Goal: Information Seeking & Learning: Learn about a topic

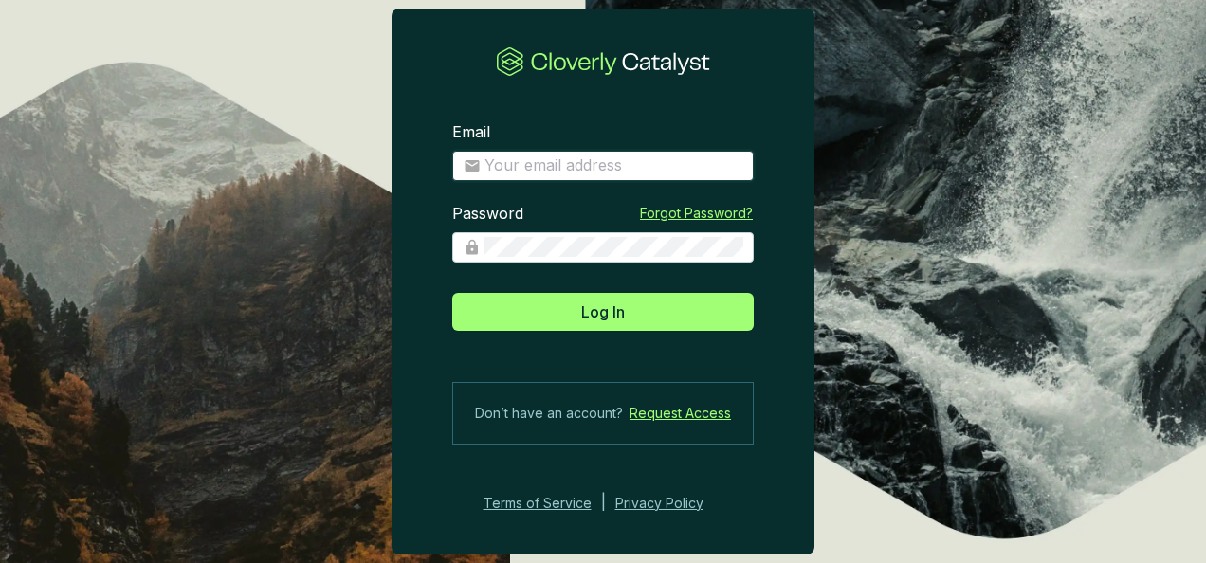
type input "gferraris@climeco.com"
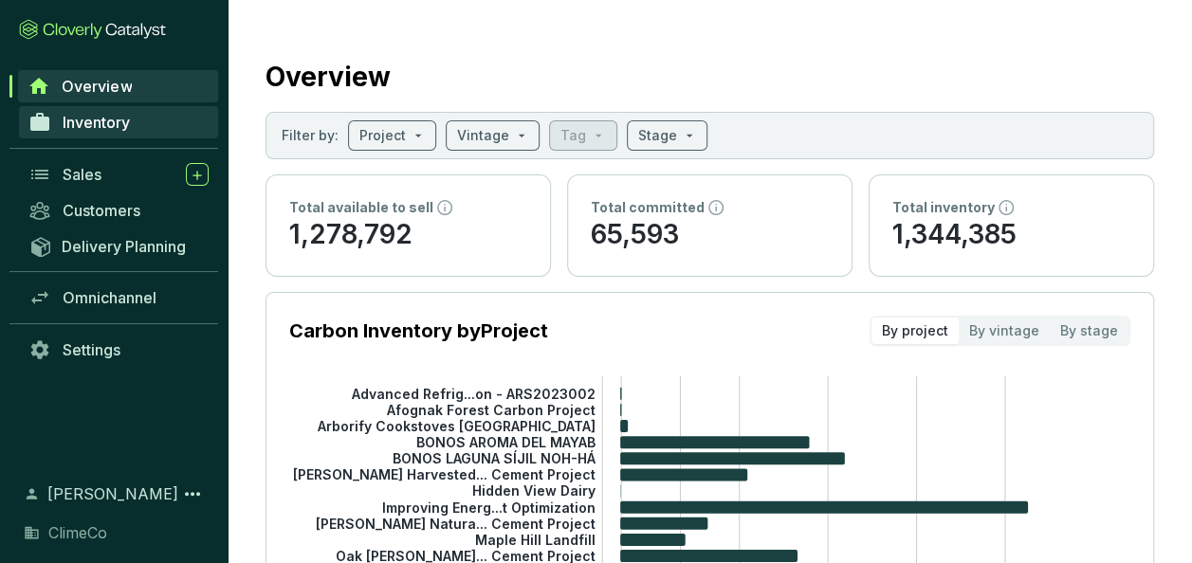
click at [121, 135] on link "Inventory" at bounding box center [118, 122] width 199 height 32
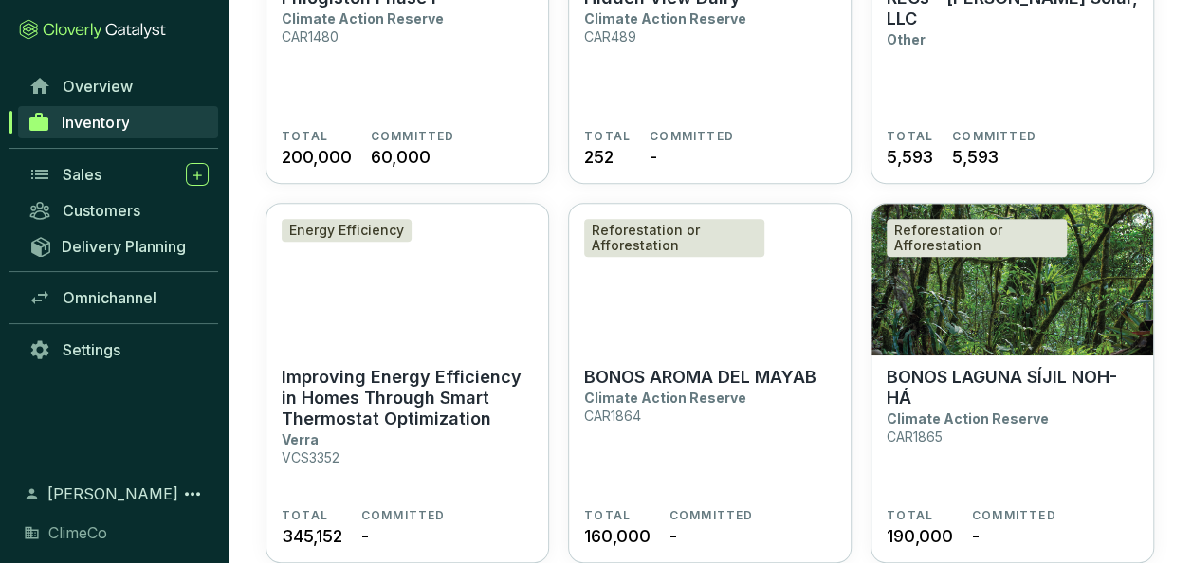
scroll to position [379, 0]
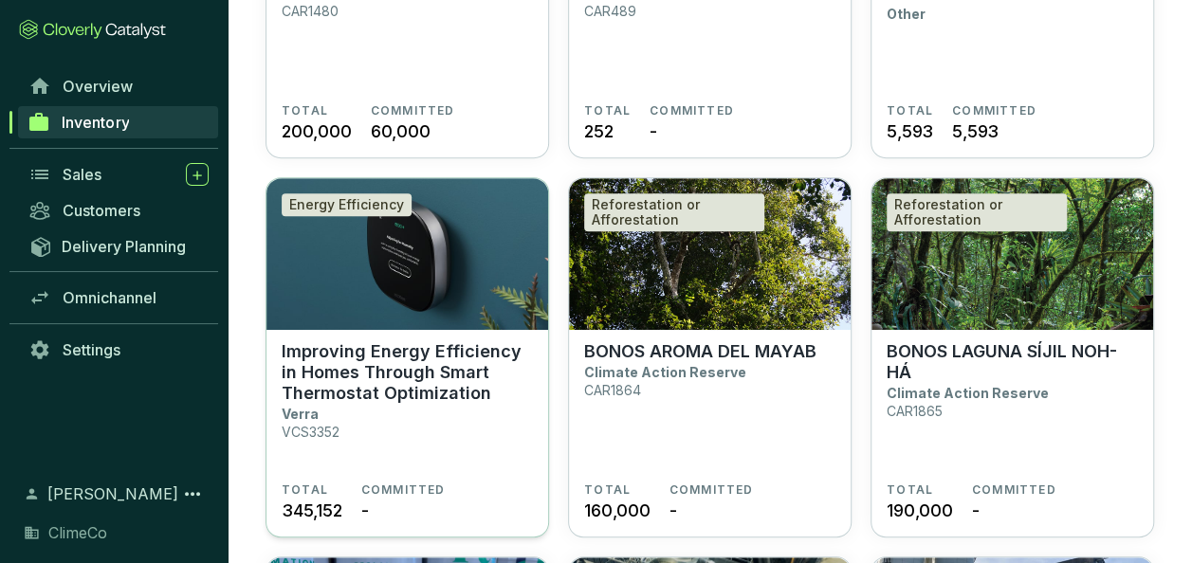
click at [356, 360] on p "Improving Energy Efficiency in Homes Through Smart Thermostat Optimization" at bounding box center [407, 372] width 251 height 63
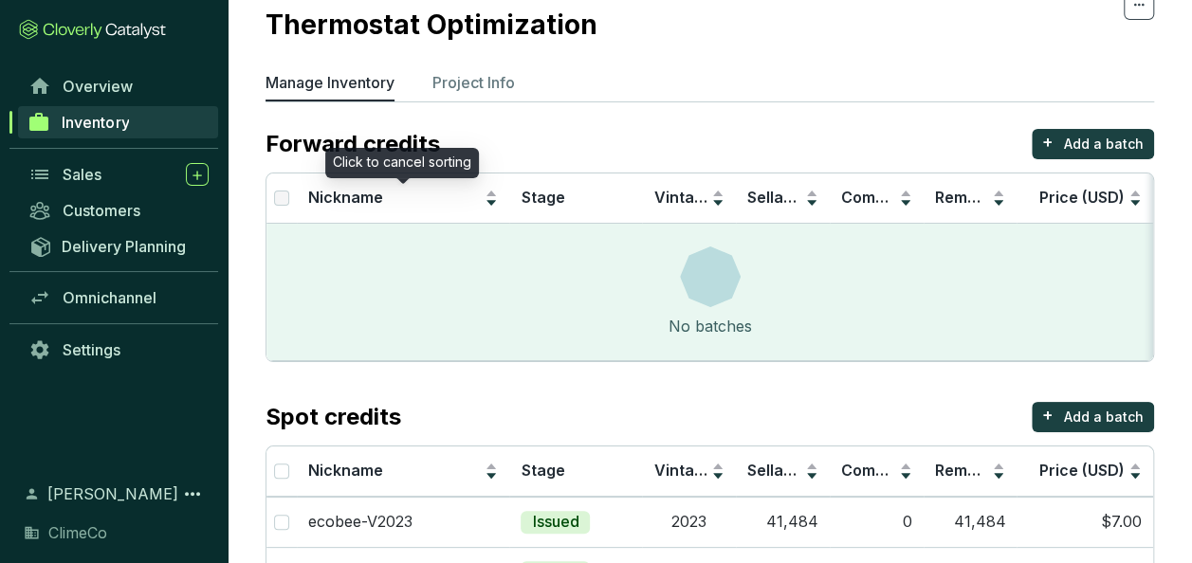
scroll to position [220, 0]
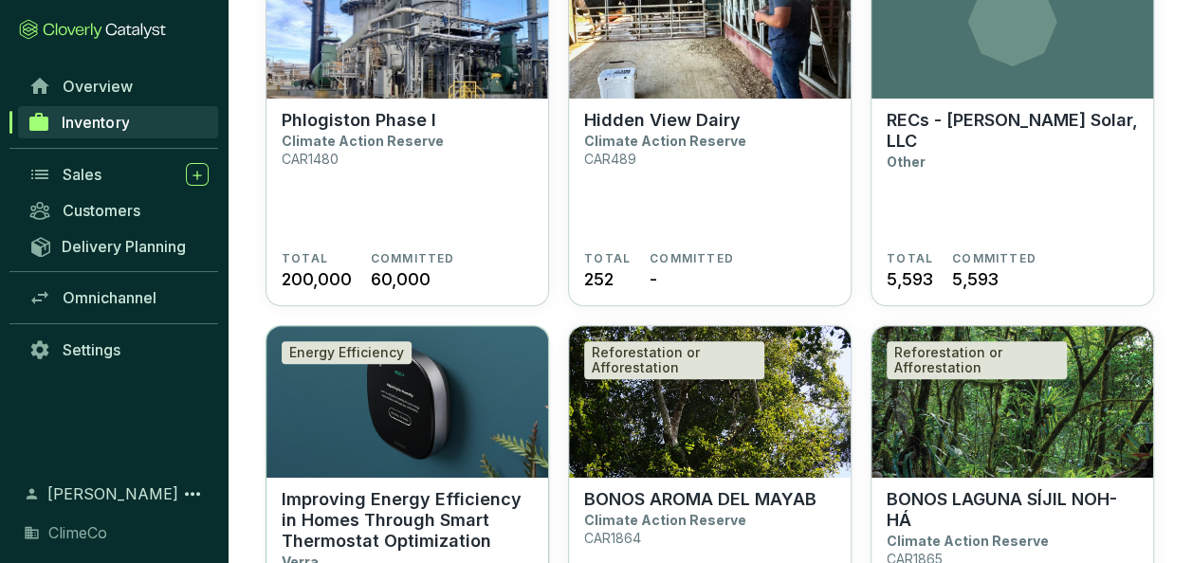
scroll to position [474, 0]
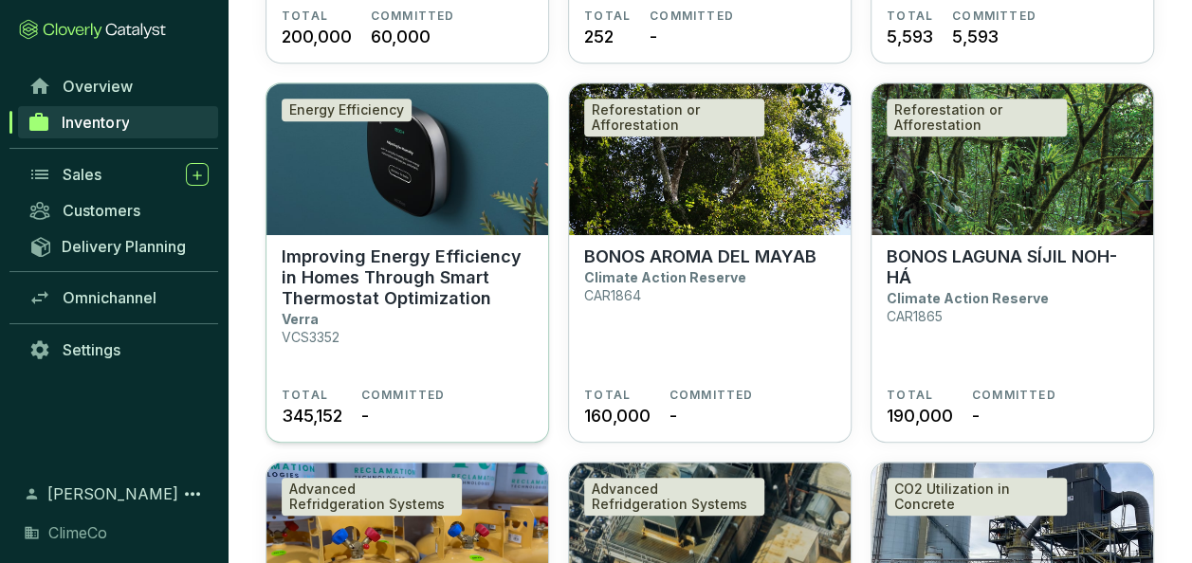
click at [349, 258] on p "Improving Energy Efficiency in Homes Through Smart Thermostat Optimization" at bounding box center [407, 278] width 251 height 63
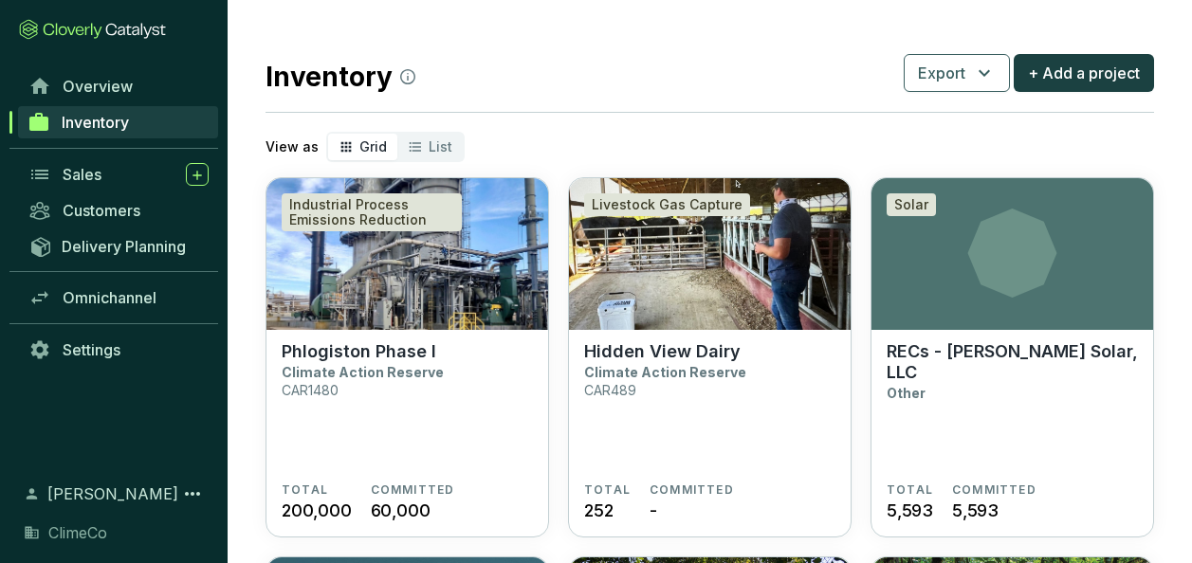
scroll to position [474, 0]
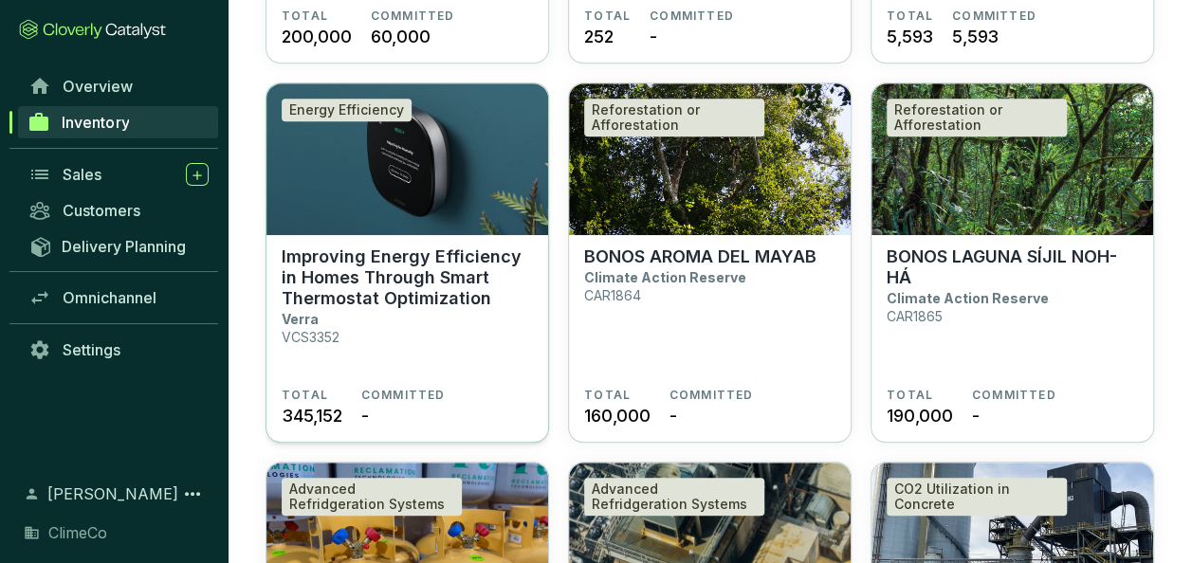
click at [342, 267] on p "Improving Energy Efficiency in Homes Through Smart Thermostat Optimization" at bounding box center [407, 278] width 251 height 63
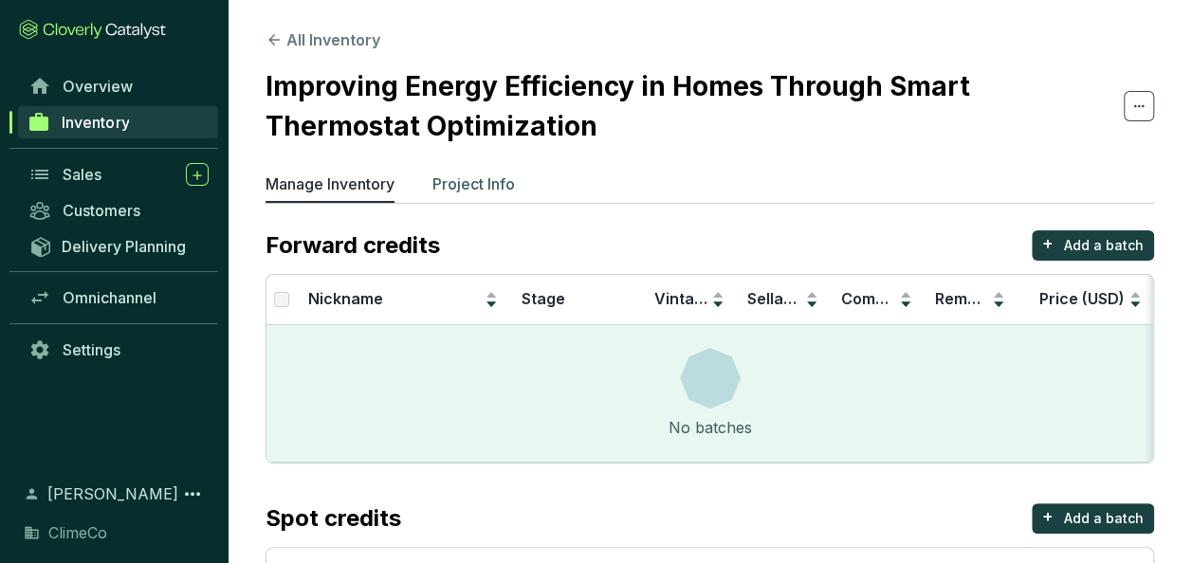
click at [483, 194] on p "Project Info" at bounding box center [473, 184] width 83 height 23
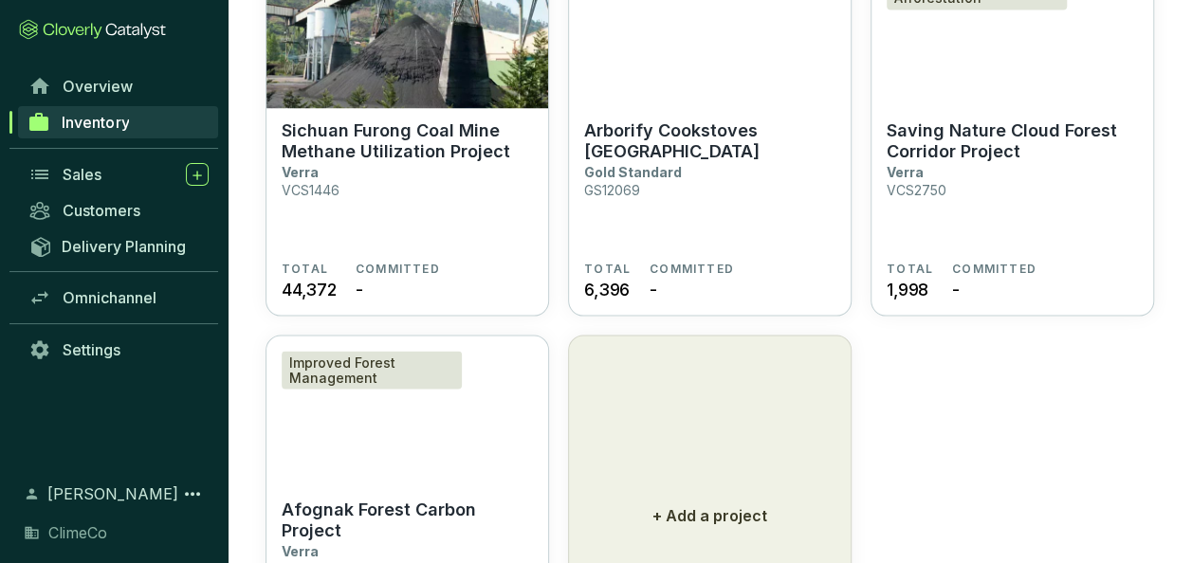
scroll to position [1802, 0]
